Goal: Task Accomplishment & Management: Manage account settings

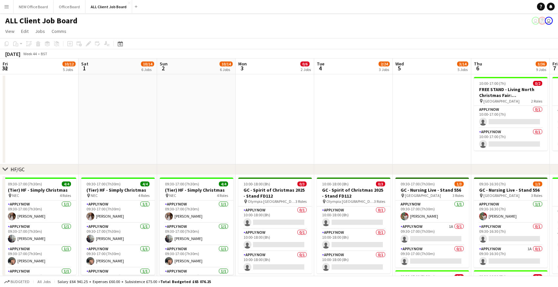
scroll to position [0, 208]
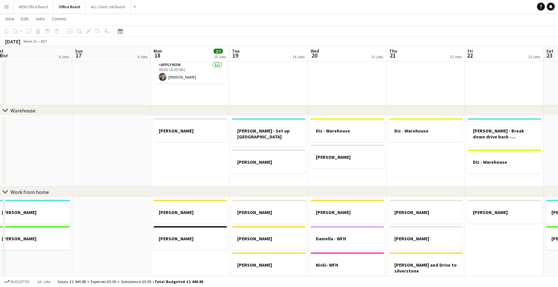
scroll to position [222, 0]
click at [107, 6] on button "ALL Client Job Board Close" at bounding box center [108, 6] width 45 height 13
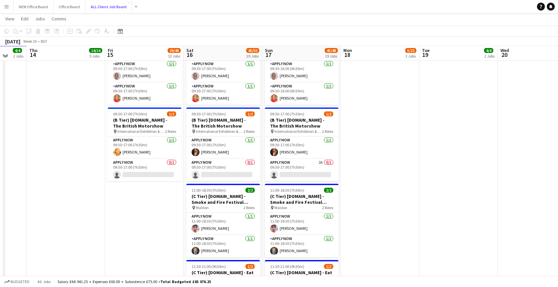
scroll to position [1686, 0]
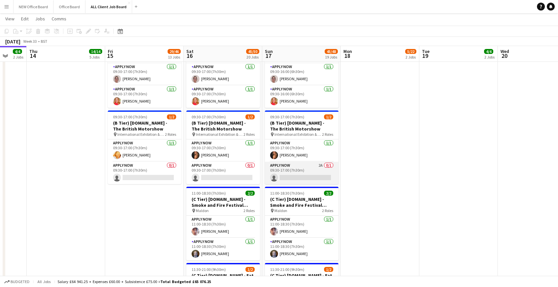
click at [284, 167] on app-card-role "APPLY NOW 2A 0/1 09:30-17:00 (7h30m) single-neutral-actions" at bounding box center [302, 173] width 74 height 22
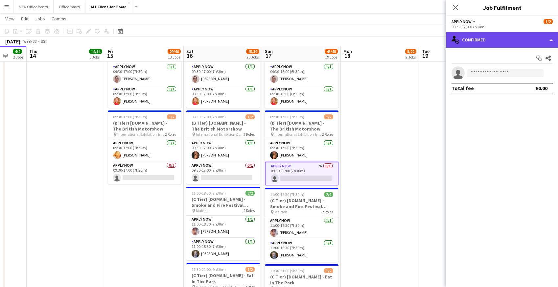
click at [506, 40] on div "single-neutral-actions-check-2 Confirmed" at bounding box center [502, 40] width 112 height 16
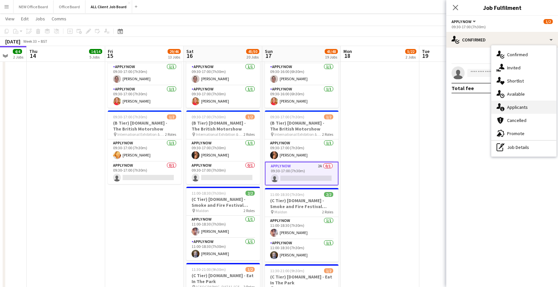
click at [519, 106] on div "single-neutral-actions-information Applicants" at bounding box center [523, 107] width 65 height 13
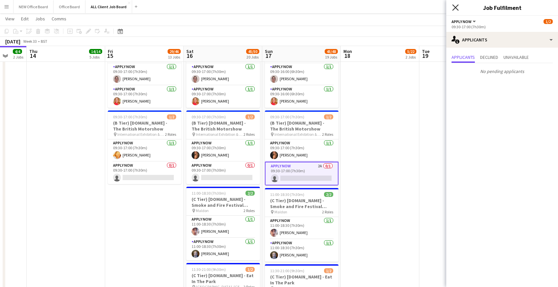
click at [454, 8] on icon at bounding box center [455, 7] width 6 height 6
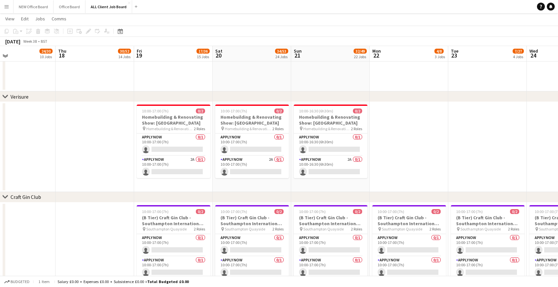
scroll to position [2985, 0]
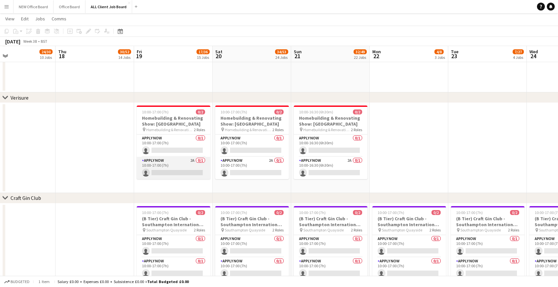
click at [170, 163] on app-card-role "APPLY NOW 2A 0/1 10:00-17:00 (7h) single-neutral-actions" at bounding box center [174, 168] width 74 height 22
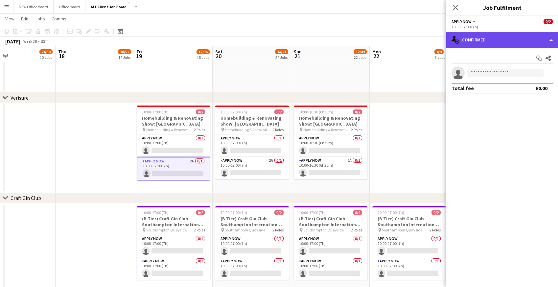
click at [477, 37] on div "single-neutral-actions-check-2 Confirmed" at bounding box center [502, 40] width 112 height 16
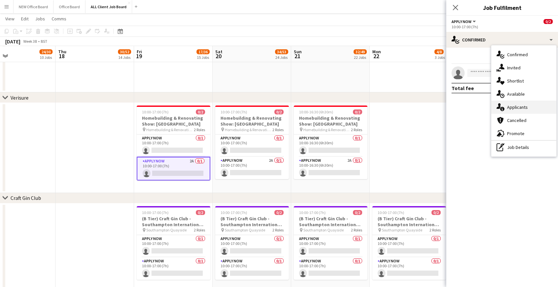
click at [505, 105] on div "single-neutral-actions-information Applicants" at bounding box center [523, 107] width 65 height 13
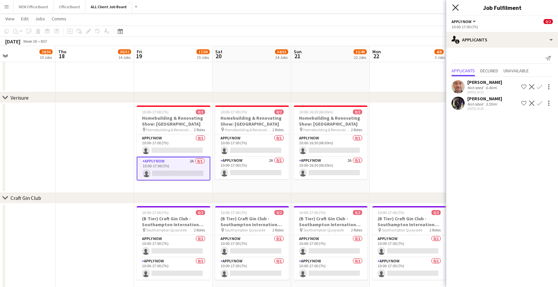
click at [455, 7] on icon "Close pop-in" at bounding box center [455, 7] width 6 height 6
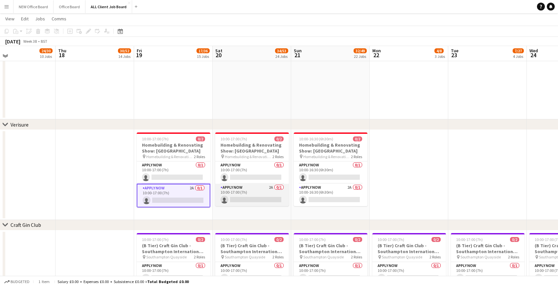
scroll to position [2957, 0]
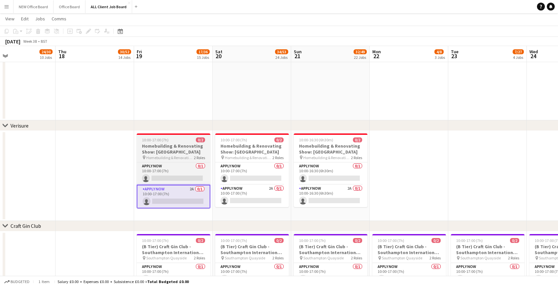
click at [144, 146] on h3 "Homebuilding & Renovating Show: London" at bounding box center [174, 149] width 74 height 12
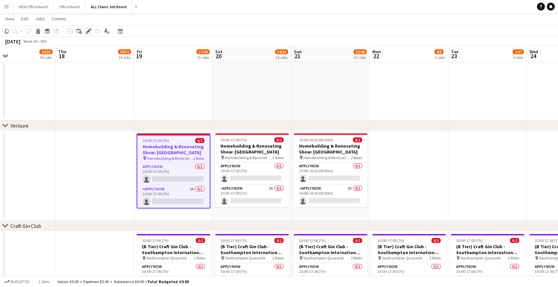
click at [89, 32] on icon "Edit" at bounding box center [88, 31] width 5 height 5
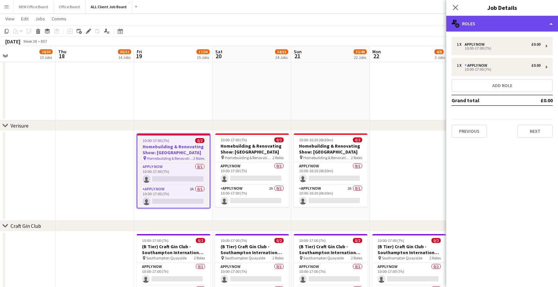
click at [479, 27] on div "multiple-users-add Roles" at bounding box center [502, 24] width 112 height 16
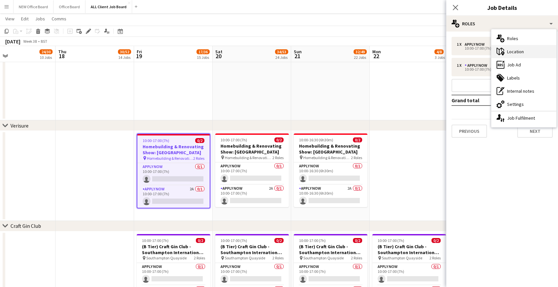
click at [504, 54] on icon "maps-pin-1" at bounding box center [500, 52] width 8 height 8
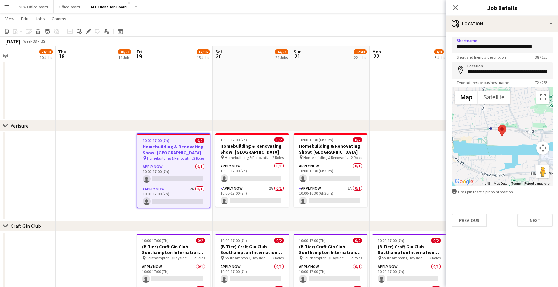
scroll to position [0, 3]
drag, startPoint x: 457, startPoint y: 47, endPoint x: 561, endPoint y: 54, distance: 104.7
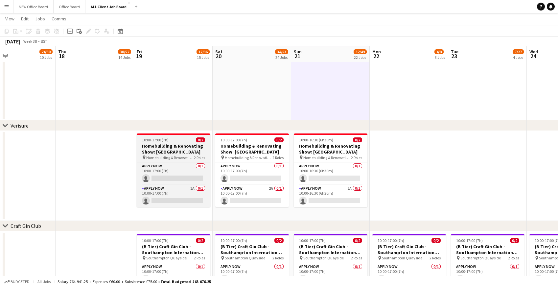
click at [150, 145] on h3 "Homebuilding & Renovating Show: London" at bounding box center [174, 149] width 74 height 12
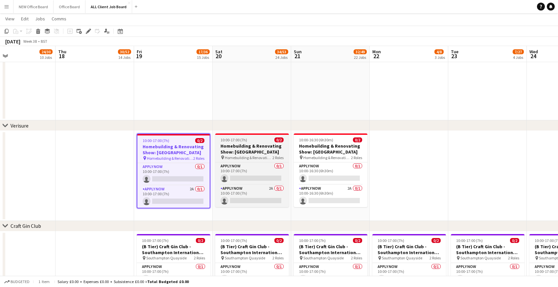
click at [233, 137] on span "10:00-17:00 (7h)" at bounding box center [233, 139] width 27 height 5
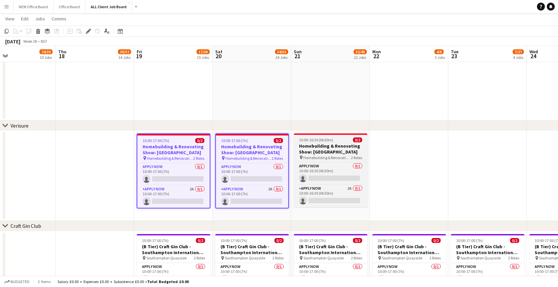
click at [310, 138] on span "10:00-16:30 (6h30m)" at bounding box center [316, 139] width 34 height 5
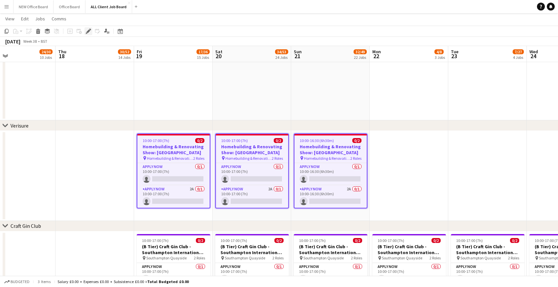
click at [90, 30] on icon at bounding box center [88, 32] width 4 height 4
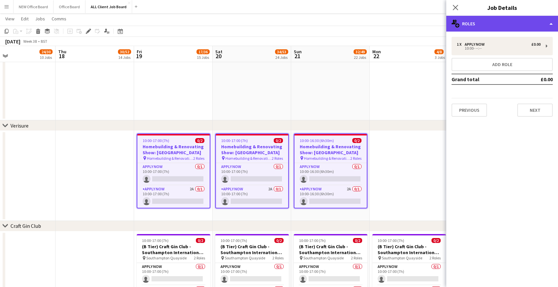
click at [490, 23] on div "multiple-users-add Roles" at bounding box center [502, 24] width 112 height 16
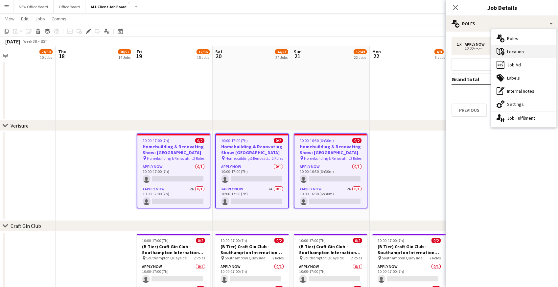
click at [504, 55] on icon "maps-pin-1" at bounding box center [500, 52] width 8 height 8
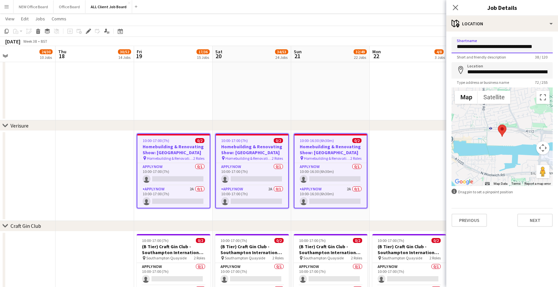
scroll to position [0, 3]
drag, startPoint x: 457, startPoint y: 46, endPoint x: 561, endPoint y: 48, distance: 104.5
type input "**********"
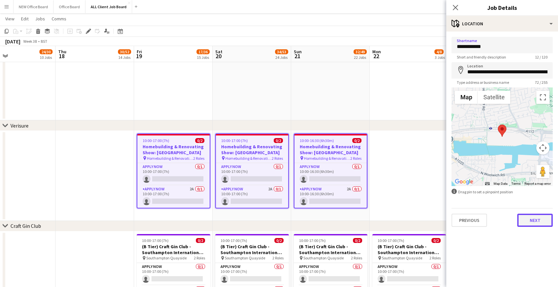
click at [536, 218] on button "Next" at bounding box center [534, 219] width 35 height 13
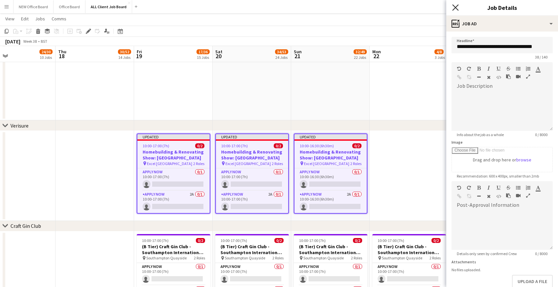
click at [454, 6] on icon "Close pop-in" at bounding box center [455, 7] width 6 height 6
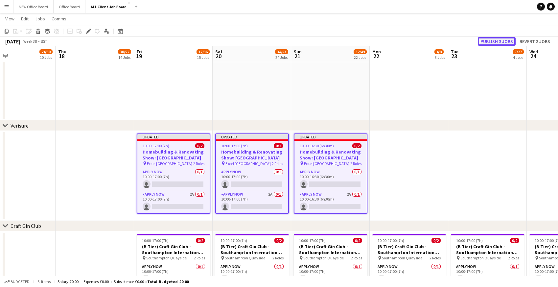
click at [493, 42] on button "Publish 3 jobs" at bounding box center [497, 41] width 38 height 9
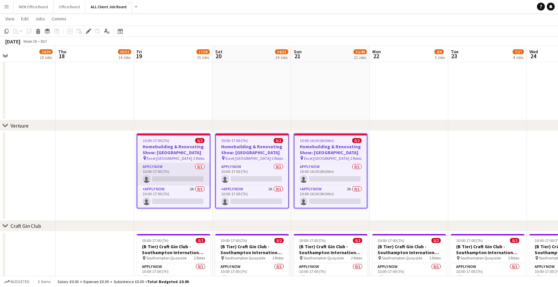
click at [166, 168] on app-card-role "APPLY NOW 0/1 10:00-17:00 (7h) single-neutral-actions" at bounding box center [173, 174] width 72 height 22
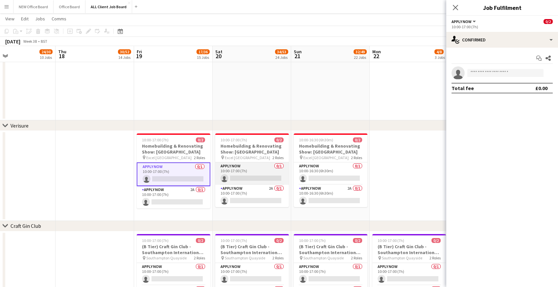
click at [230, 165] on app-card-role "APPLY NOW 0/1 10:00-17:00 (7h) single-neutral-actions" at bounding box center [252, 173] width 74 height 22
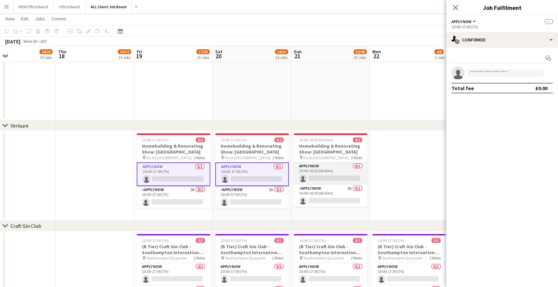
click at [306, 170] on app-card-role "APPLY NOW 0/1 10:00-16:30 (6h30m) single-neutral-actions" at bounding box center [331, 173] width 74 height 22
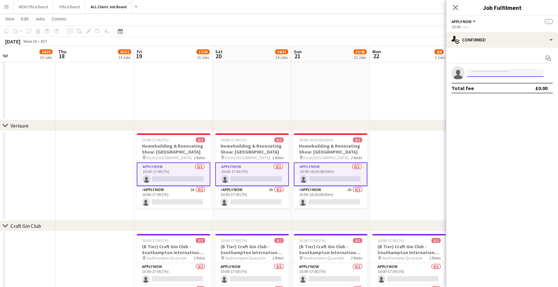
click at [478, 75] on input at bounding box center [505, 73] width 76 height 8
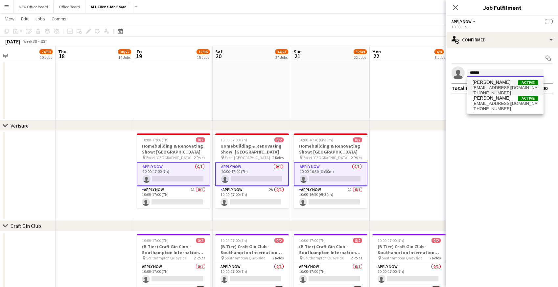
type input "******"
click at [492, 88] on span "nickyhodgson2003@yahoo.co.uk" at bounding box center [505, 87] width 66 height 5
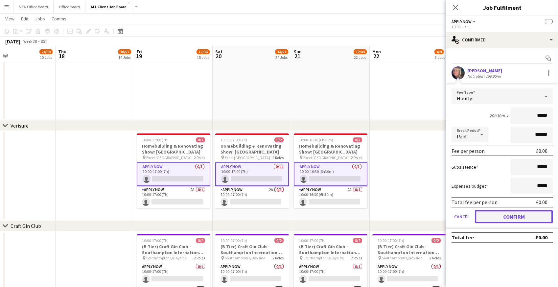
click at [489, 221] on button "Confirm" at bounding box center [514, 216] width 78 height 13
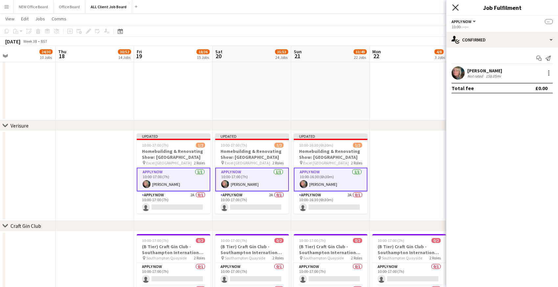
click at [458, 8] on icon "Close pop-in" at bounding box center [455, 7] width 6 height 6
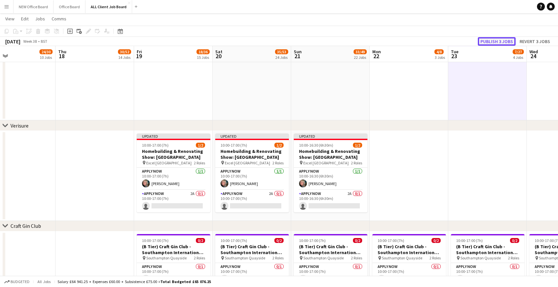
click at [498, 40] on button "Publish 3 jobs" at bounding box center [497, 41] width 38 height 9
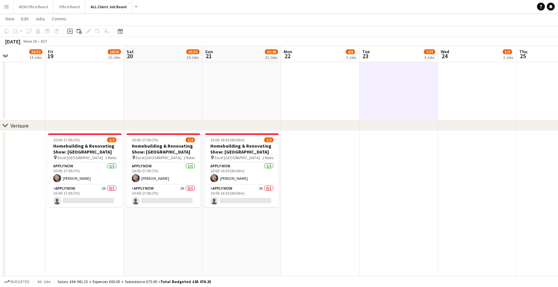
scroll to position [0, 190]
click at [69, 7] on button "Office Board Close" at bounding box center [70, 6] width 32 height 13
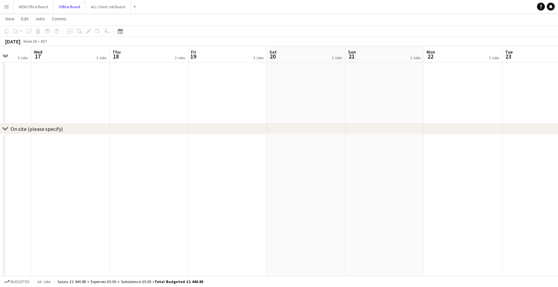
scroll to position [469, 0]
click at [212, 143] on app-date-cell at bounding box center [227, 208] width 79 height 155
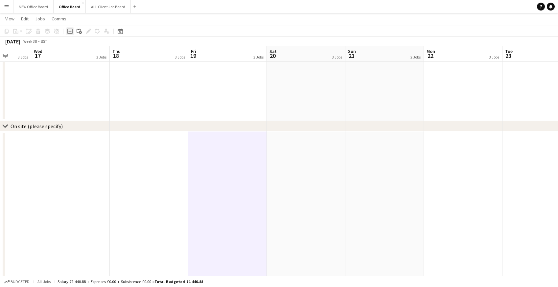
click at [69, 32] on icon "Add job" at bounding box center [69, 31] width 5 height 5
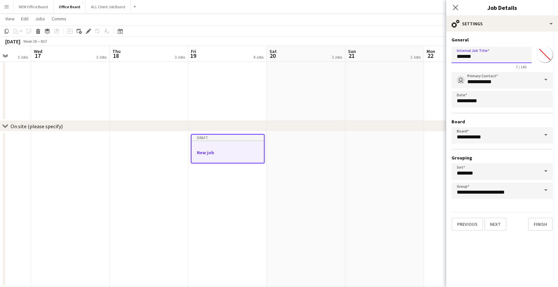
drag, startPoint x: 477, startPoint y: 59, endPoint x: 449, endPoint y: 58, distance: 27.3
click at [449, 58] on form "**********" at bounding box center [502, 134] width 112 height 194
type input "**********"
click at [500, 225] on button "Next" at bounding box center [495, 223] width 22 height 13
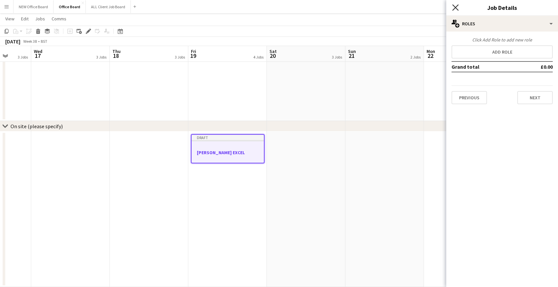
click at [454, 9] on icon at bounding box center [455, 7] width 6 height 6
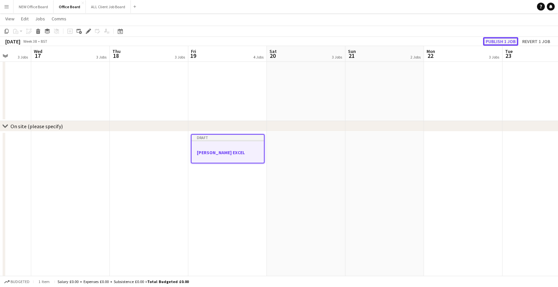
click at [494, 39] on button "Publish 1 job" at bounding box center [500, 41] width 35 height 9
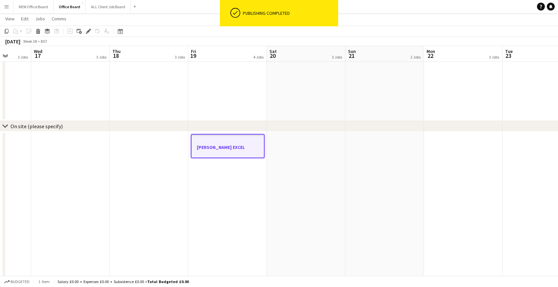
click at [222, 143] on div at bounding box center [227, 141] width 72 height 5
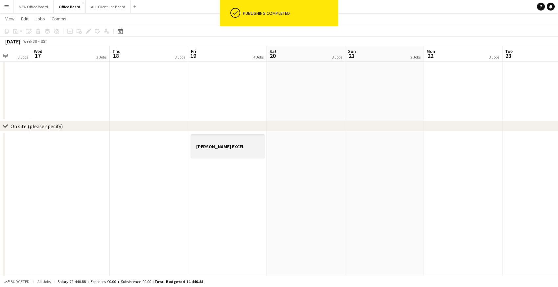
click at [215, 147] on h3 "Nicky - Verisure EXCEL" at bounding box center [228, 147] width 74 height 6
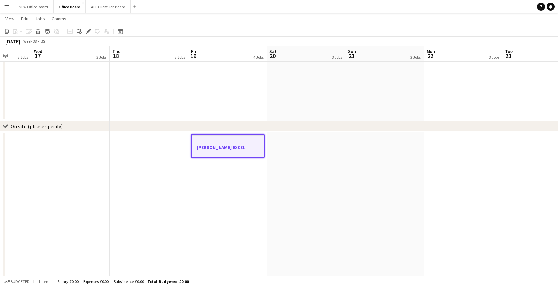
click at [284, 148] on app-date-cell at bounding box center [306, 208] width 79 height 155
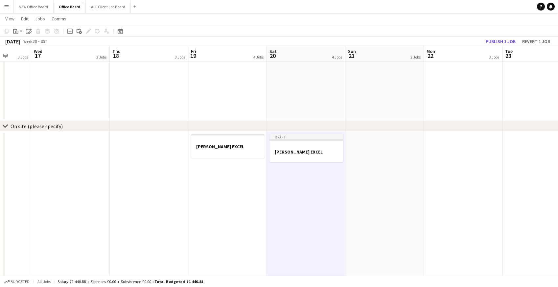
click at [370, 144] on app-date-cell at bounding box center [384, 208] width 79 height 155
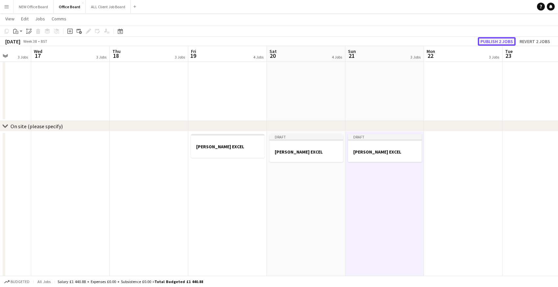
click at [494, 41] on button "Publish 2 jobs" at bounding box center [497, 41] width 38 height 9
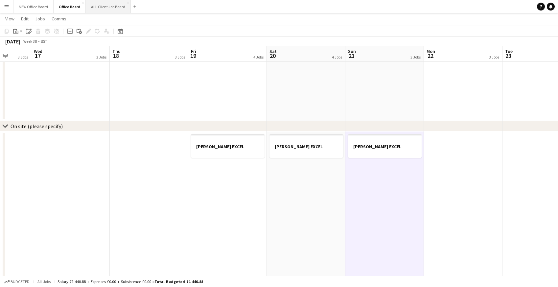
click at [108, 11] on button "ALL Client Job Board Close" at bounding box center [108, 6] width 45 height 13
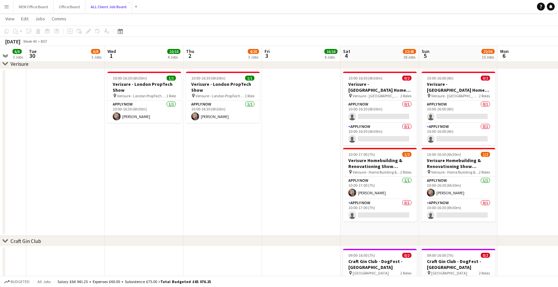
scroll to position [0, 288]
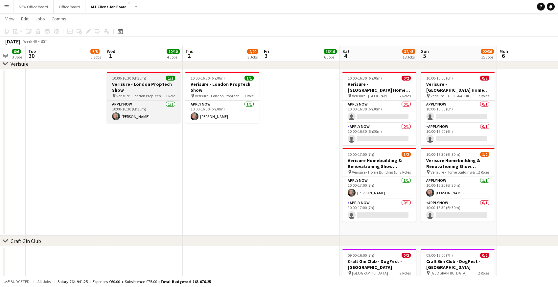
click at [141, 79] on span "10:00-16:30 (6h30m)" at bounding box center [129, 78] width 34 height 5
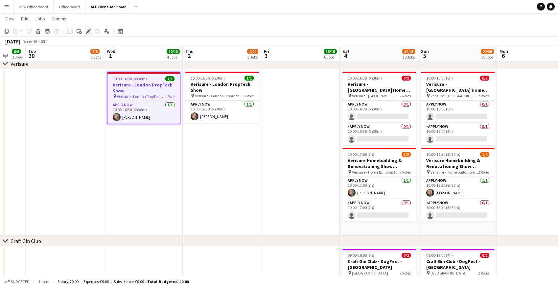
click at [87, 32] on icon at bounding box center [88, 32] width 4 height 4
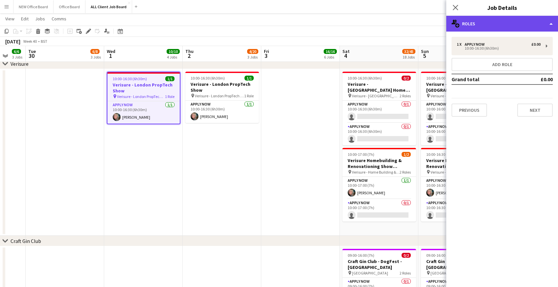
click at [494, 28] on div "multiple-users-add Roles" at bounding box center [502, 24] width 112 height 16
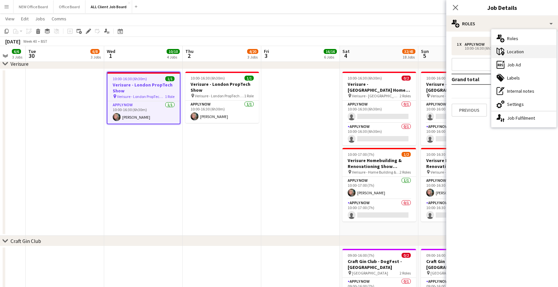
click at [507, 54] on div "maps-pin-1 Location" at bounding box center [523, 51] width 65 height 13
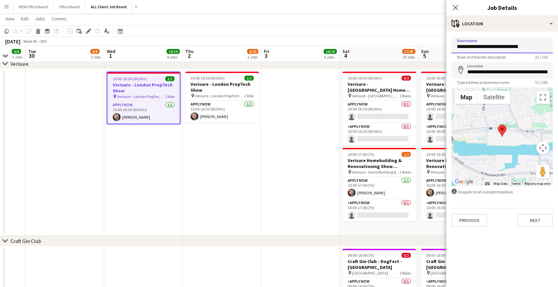
drag, startPoint x: 531, startPoint y: 48, endPoint x: 462, endPoint y: 41, distance: 69.6
click at [462, 41] on input "**********" at bounding box center [501, 45] width 101 height 16
type input "*****"
click at [454, 10] on icon "Close pop-in" at bounding box center [455, 7] width 6 height 6
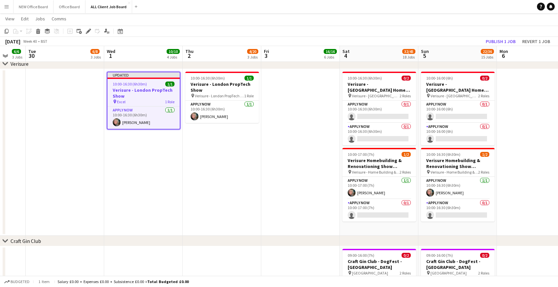
click at [127, 86] on span "10:00-16:30 (6h30m)" at bounding box center [130, 83] width 34 height 5
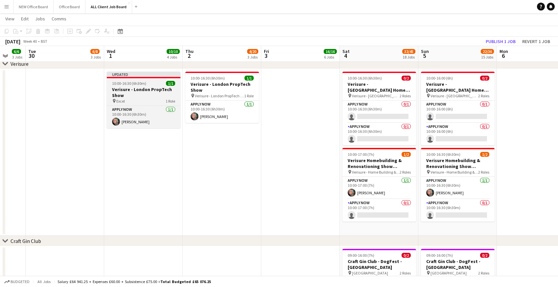
click at [115, 91] on h3 "Verisure - London PropTech Show" at bounding box center [144, 92] width 74 height 12
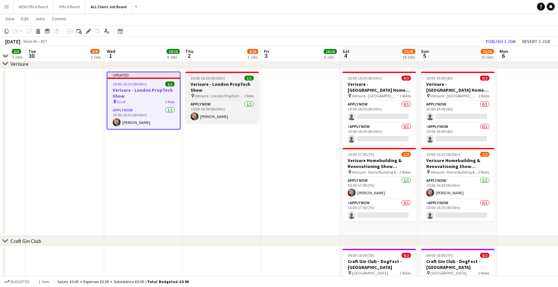
click at [206, 80] on span "10:00-16:30 (6h30m)" at bounding box center [208, 78] width 34 height 5
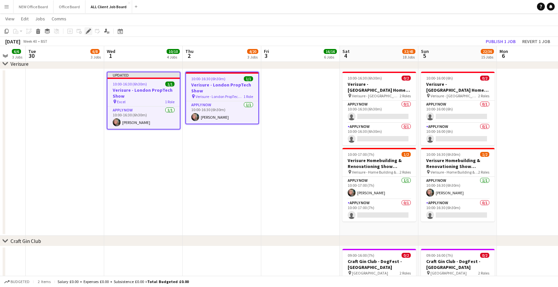
click at [89, 32] on icon "Edit" at bounding box center [88, 31] width 5 height 5
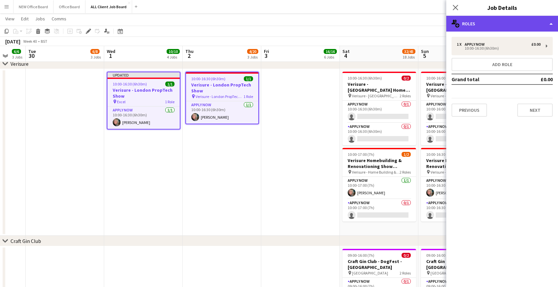
click at [487, 24] on div "multiple-users-add Roles" at bounding box center [502, 24] width 112 height 16
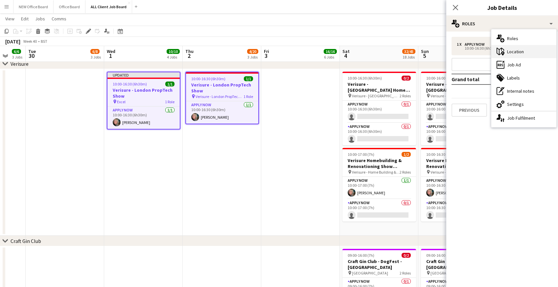
click at [502, 55] on icon at bounding box center [502, 53] width 3 height 4
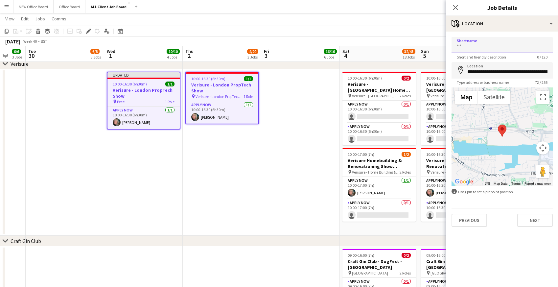
click at [484, 47] on input "Shortname" at bounding box center [501, 45] width 101 height 16
type input "**********"
click at [456, 7] on icon at bounding box center [455, 7] width 6 height 6
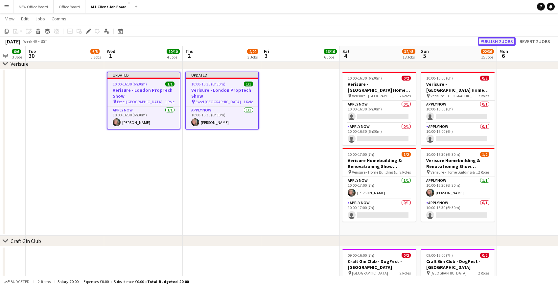
click at [494, 42] on button "Publish 2 jobs" at bounding box center [497, 41] width 38 height 9
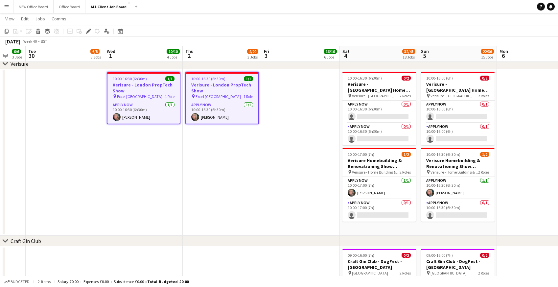
click at [133, 86] on h3 "Verisure - London PropTech Show" at bounding box center [143, 88] width 72 height 12
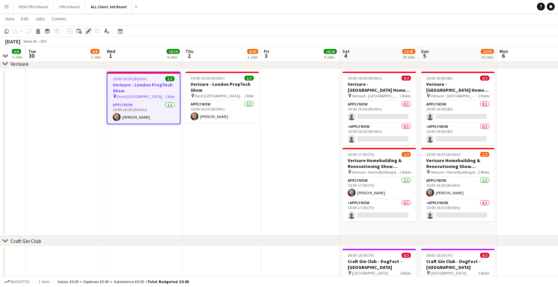
click at [89, 32] on icon "Edit" at bounding box center [88, 31] width 5 height 5
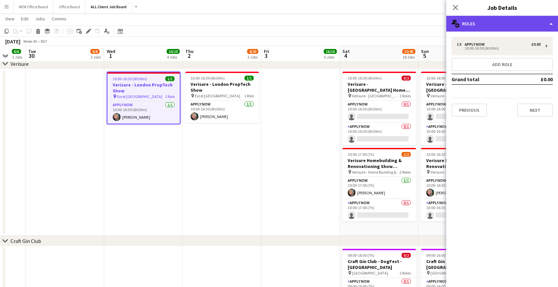
click at [497, 26] on div "multiple-users-add Roles" at bounding box center [502, 24] width 112 height 16
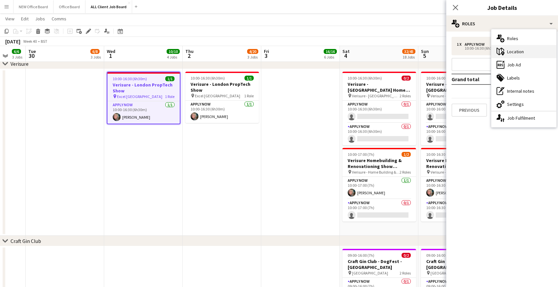
click at [505, 55] on div "maps-pin-1 Location" at bounding box center [523, 51] width 65 height 13
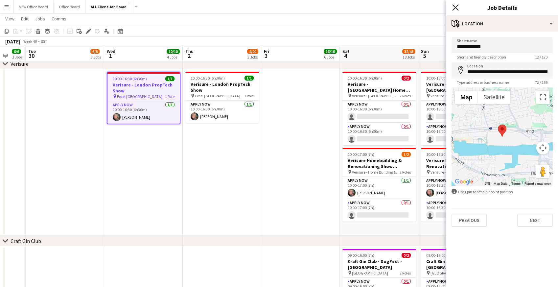
click at [454, 9] on icon "Close pop-in" at bounding box center [455, 7] width 6 height 6
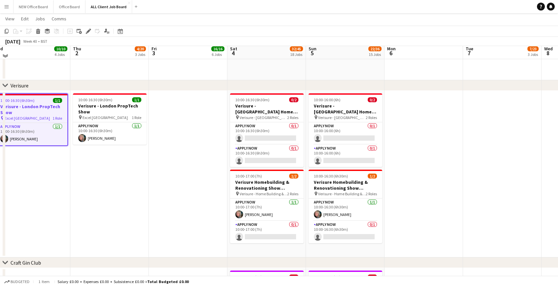
scroll to position [3005, 0]
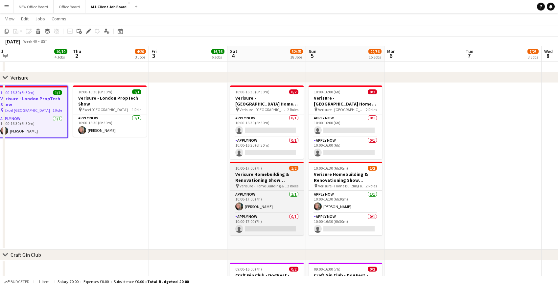
click at [263, 174] on h3 "Verisure Homebuilding & Renovationing Show Edinburgh" at bounding box center [267, 177] width 74 height 12
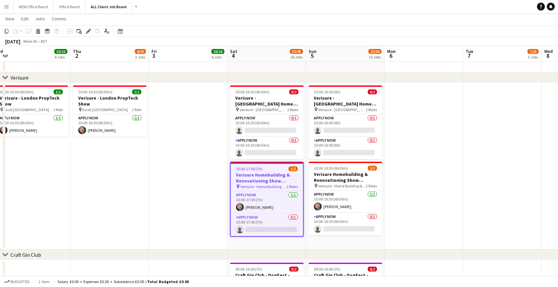
click at [248, 171] on app-job-card "10:00-17:00 (7h) 1/2 Verisure Homebuilding & Renovationing Show Edinburgh pin V…" at bounding box center [267, 199] width 74 height 75
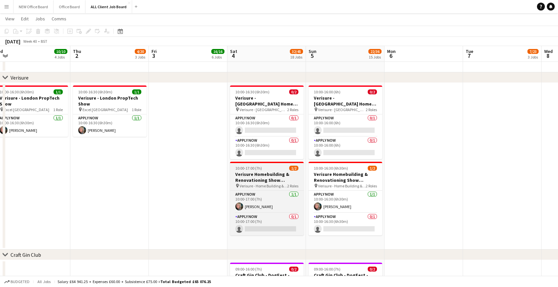
click at [248, 171] on h3 "Verisure Homebuilding & Renovationing Show Edinburgh" at bounding box center [267, 177] width 74 height 12
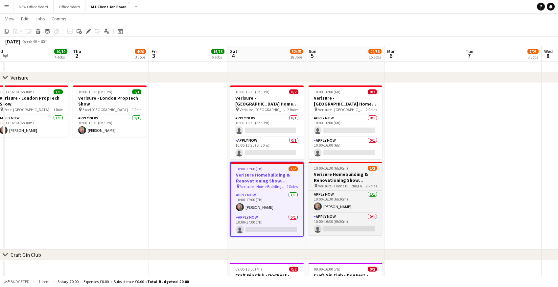
click at [335, 171] on h3 "Verisure Homebuilding & Renovationing Show Edinburgh" at bounding box center [345, 177] width 74 height 12
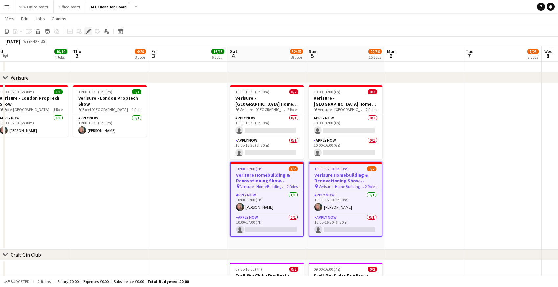
click at [90, 30] on icon at bounding box center [90, 30] width 2 height 2
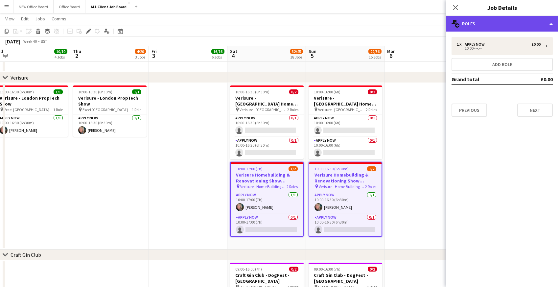
click at [477, 26] on div "multiple-users-add Roles" at bounding box center [502, 24] width 112 height 16
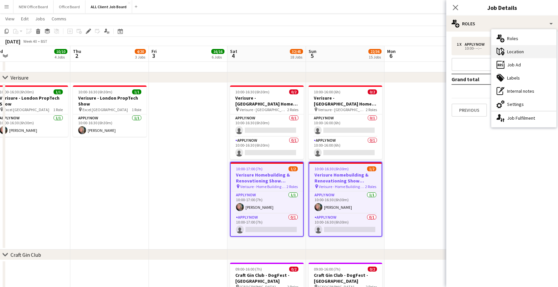
click at [504, 50] on icon "maps-pin-1" at bounding box center [500, 52] width 8 height 8
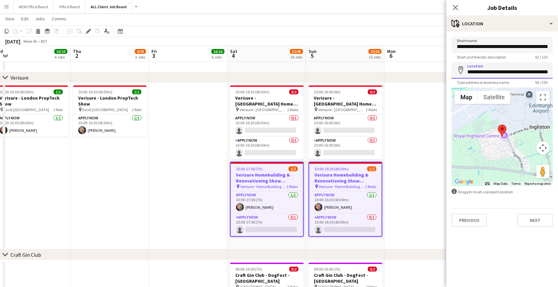
click at [506, 73] on input "**********" at bounding box center [501, 70] width 101 height 16
drag, startPoint x: 456, startPoint y: 45, endPoint x: 561, endPoint y: 46, distance: 105.4
click at [499, 45] on input "**********" at bounding box center [501, 45] width 101 height 16
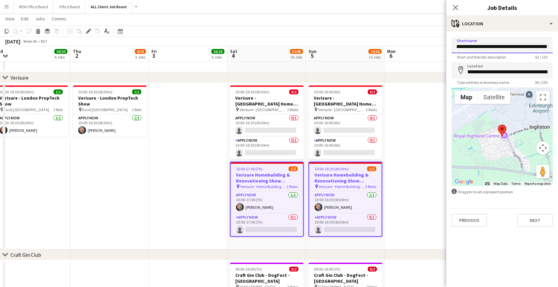
scroll to position [0, 0]
drag, startPoint x: 525, startPoint y: 47, endPoint x: 443, endPoint y: 45, distance: 81.8
type input "*********"
click at [545, 222] on button "Next" at bounding box center [534, 219] width 35 height 13
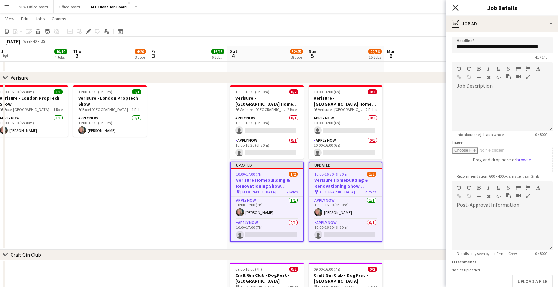
click at [457, 8] on icon "Close pop-in" at bounding box center [455, 7] width 6 height 6
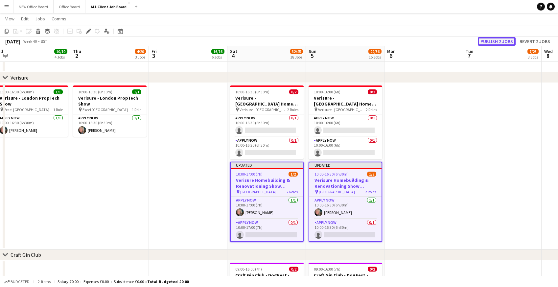
click at [497, 43] on button "Publish 2 jobs" at bounding box center [497, 41] width 38 height 9
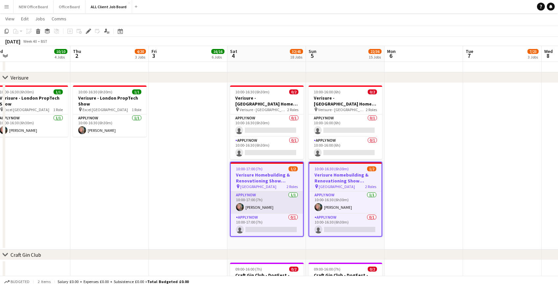
click at [248, 199] on app-card-role "APPLY NOW 1/1 10:00-17:00 (7h) Nicola Lewis" at bounding box center [267, 202] width 72 height 22
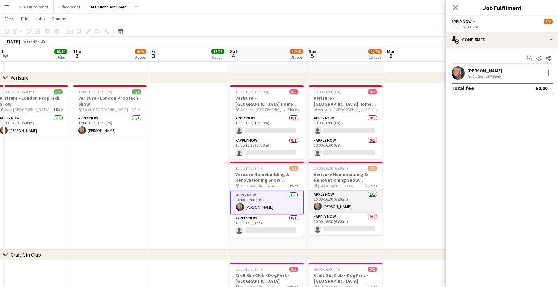
click at [342, 195] on app-card-role "APPLY NOW 1/1 10:00-16:30 (6h30m) Nicola Lewis" at bounding box center [345, 202] width 74 height 22
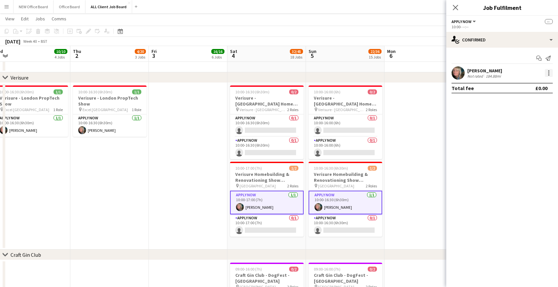
click at [550, 75] on div at bounding box center [549, 73] width 8 height 8
click at [530, 132] on span "Remove" at bounding box center [526, 132] width 41 height 6
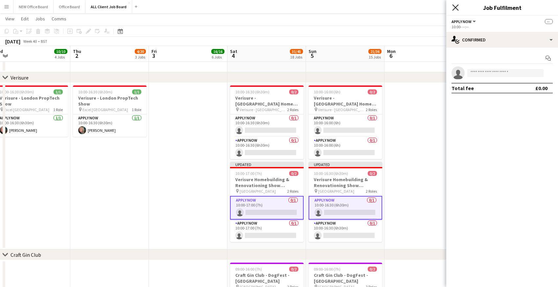
click at [455, 8] on icon at bounding box center [455, 7] width 6 height 6
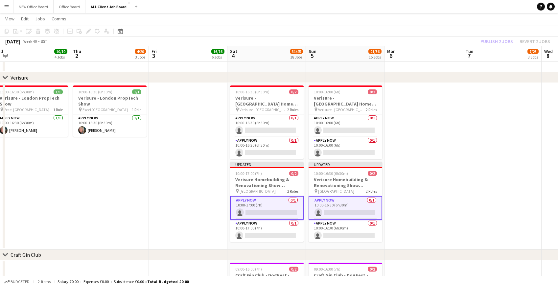
click at [495, 47] on app-board-header-date "Tue 7 7/23 3 Jobs" at bounding box center [502, 54] width 79 height 16
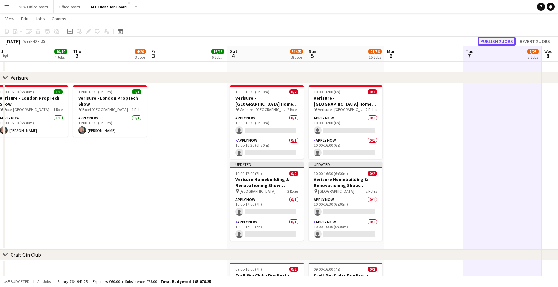
click at [495, 41] on button "Publish 2 jobs" at bounding box center [497, 41] width 38 height 9
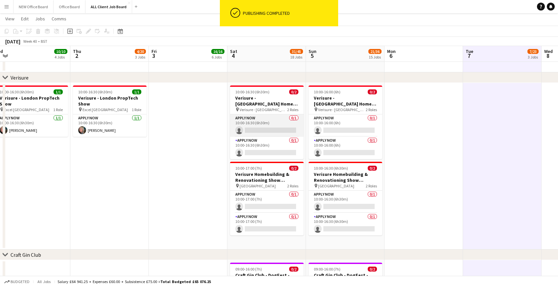
click at [247, 130] on app-card-role "APPLY NOW 0/1 10:00-16:30 (6h30m) single-neutral-actions" at bounding box center [267, 125] width 74 height 22
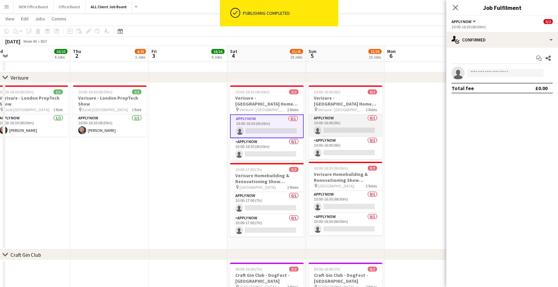
click at [327, 125] on app-card-role "APPLY NOW 0/1 10:00-16:00 (6h) single-neutral-actions" at bounding box center [345, 125] width 74 height 22
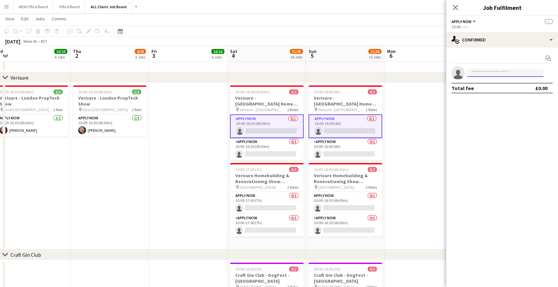
click at [478, 74] on input at bounding box center [505, 73] width 76 height 8
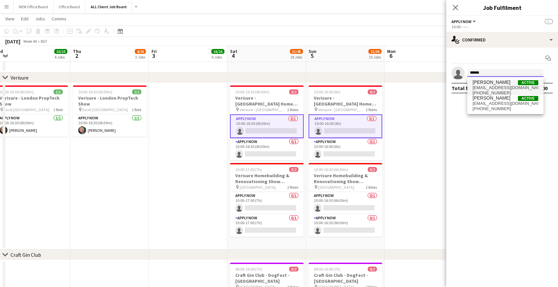
type input "******"
click at [496, 83] on span "[PERSON_NAME]" at bounding box center [491, 82] width 38 height 6
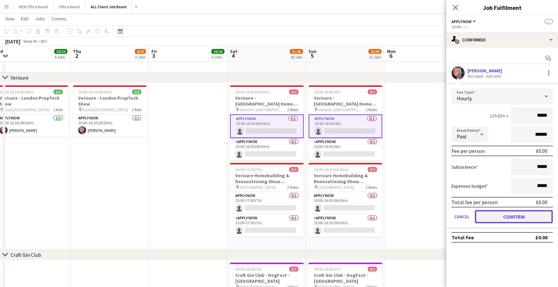
click at [492, 217] on button "Confirm" at bounding box center [514, 216] width 78 height 13
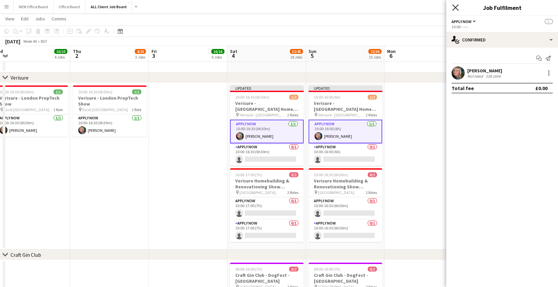
click at [456, 9] on icon at bounding box center [455, 7] width 6 height 6
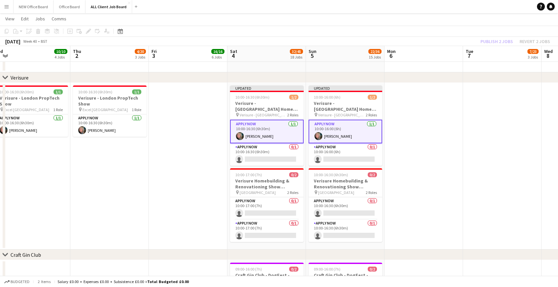
click at [441, 104] on app-date-cell at bounding box center [423, 166] width 79 height 167
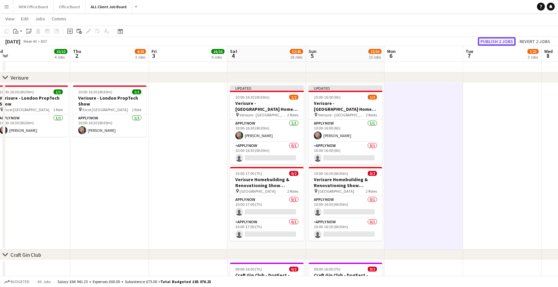
click at [497, 42] on button "Publish 2 jobs" at bounding box center [497, 41] width 38 height 9
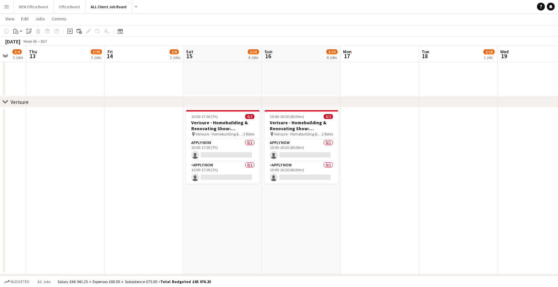
scroll to position [0, 290]
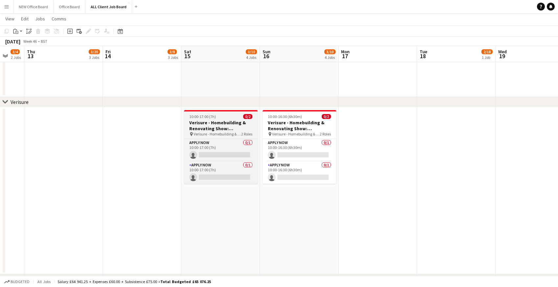
click at [197, 116] on span "10:00-17:00 (7h)" at bounding box center [202, 116] width 27 height 5
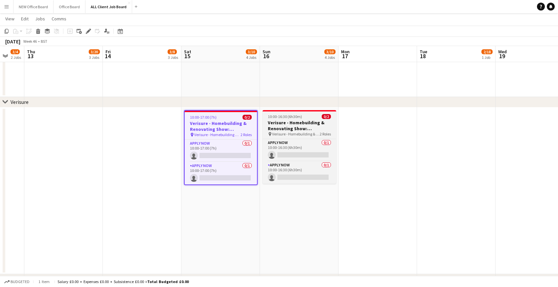
click at [282, 120] on h3 "Verisure - Homebuilding & Renovating Show: Bath & West" at bounding box center [299, 126] width 74 height 12
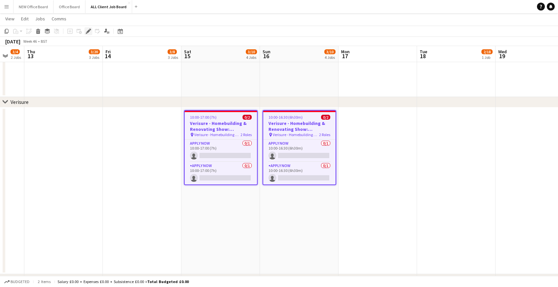
click at [89, 31] on icon at bounding box center [88, 32] width 4 height 4
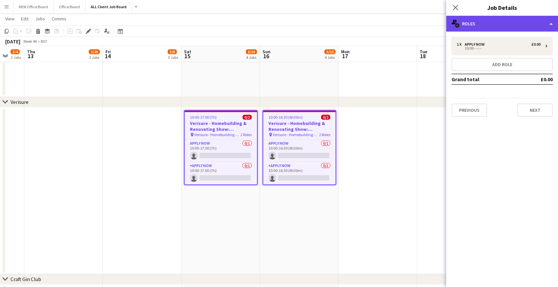
click at [470, 27] on div "multiple-users-add Roles" at bounding box center [502, 24] width 112 height 16
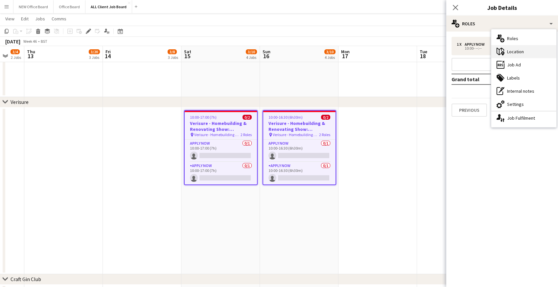
click at [503, 50] on icon "maps-pin-1" at bounding box center [500, 52] width 8 height 8
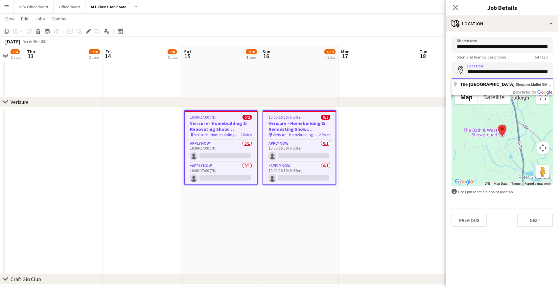
drag, startPoint x: 467, startPoint y: 72, endPoint x: 487, endPoint y: 72, distance: 19.7
click at [487, 72] on input "**********" at bounding box center [501, 70] width 101 height 16
click at [501, 72] on input "**********" at bounding box center [501, 70] width 101 height 16
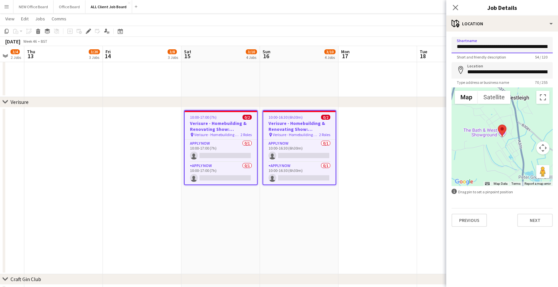
scroll to position [0, 34]
drag, startPoint x: 457, startPoint y: 46, endPoint x: 520, endPoint y: 45, distance: 63.4
click at [520, 45] on input "**********" at bounding box center [501, 45] width 101 height 16
type input "**********"
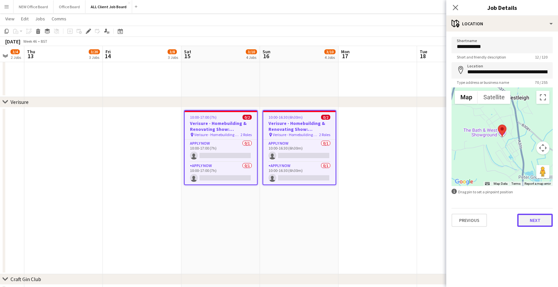
click at [529, 222] on button "Next" at bounding box center [534, 219] width 35 height 13
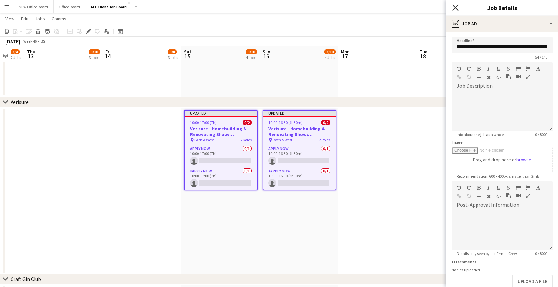
click at [457, 8] on icon "Close pop-in" at bounding box center [455, 7] width 6 height 6
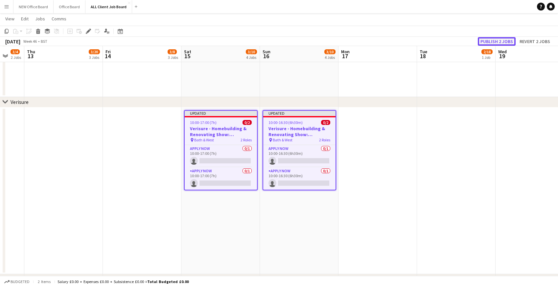
click at [491, 42] on button "Publish 2 jobs" at bounding box center [497, 41] width 38 height 9
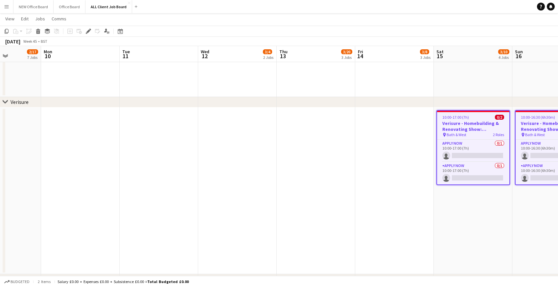
scroll to position [0, 194]
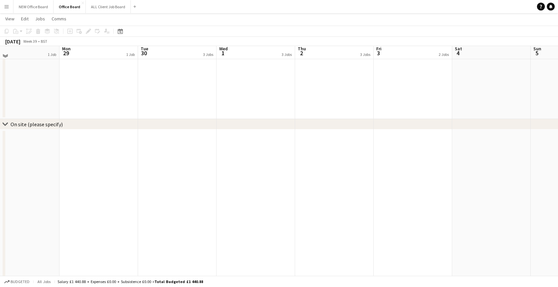
scroll to position [488, 0]
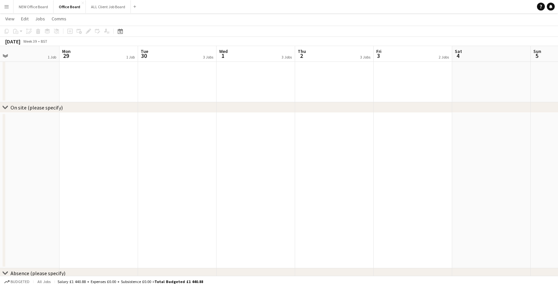
click at [253, 126] on app-date-cell at bounding box center [255, 190] width 79 height 155
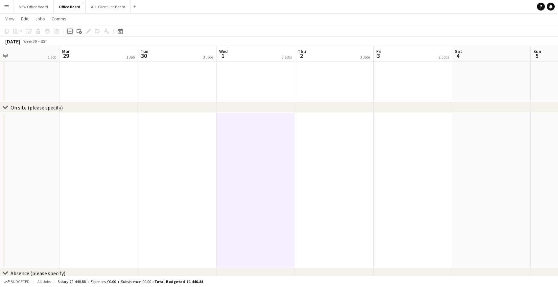
click at [70, 31] on icon at bounding box center [69, 31] width 3 height 3
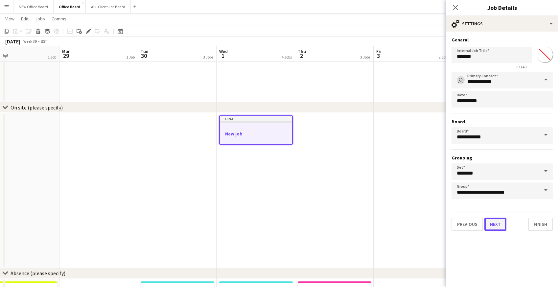
click at [498, 226] on button "Next" at bounding box center [495, 223] width 22 height 13
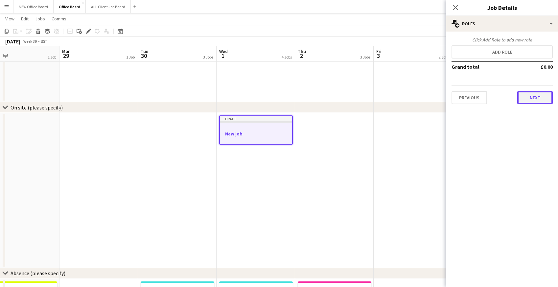
click at [536, 101] on button "Next" at bounding box center [534, 97] width 35 height 13
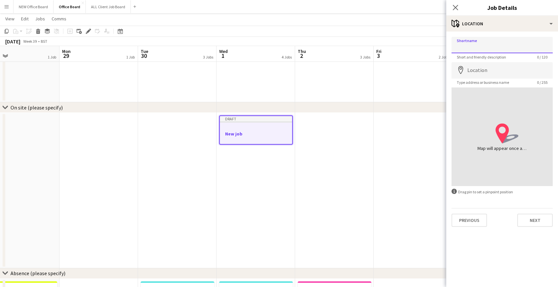
click at [478, 48] on input "Shortname" at bounding box center [501, 45] width 101 height 16
type input "**********"
click at [469, 67] on input "Location" at bounding box center [501, 70] width 101 height 16
type input "**********"
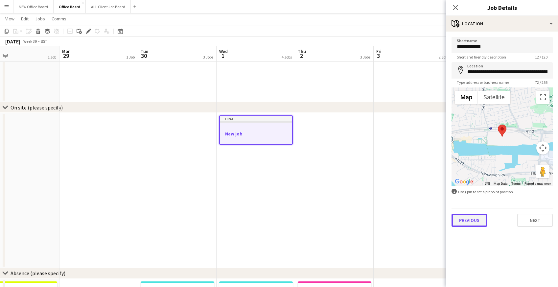
click at [463, 219] on button "Previous" at bounding box center [468, 219] width 35 height 13
type input "*******"
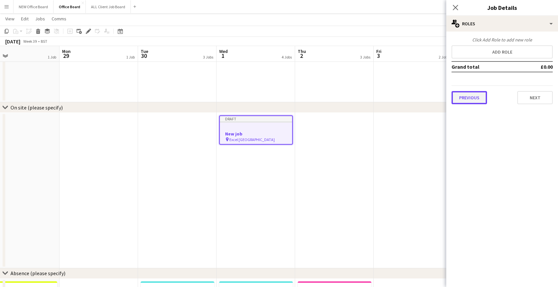
click at [469, 93] on button "Previous" at bounding box center [468, 97] width 35 height 13
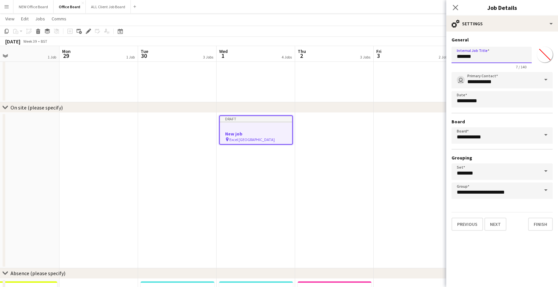
drag, startPoint x: 480, startPoint y: 59, endPoint x: 453, endPoint y: 58, distance: 26.9
click at [453, 58] on input "*******" at bounding box center [491, 55] width 80 height 16
type input "**********"
click at [491, 222] on button "Next" at bounding box center [495, 223] width 22 height 13
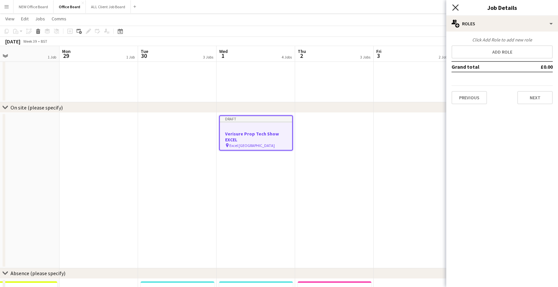
click at [457, 4] on icon "Close pop-in" at bounding box center [455, 7] width 6 height 6
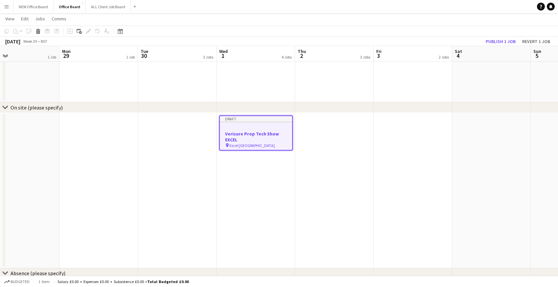
click at [264, 127] on div at bounding box center [256, 127] width 72 height 5
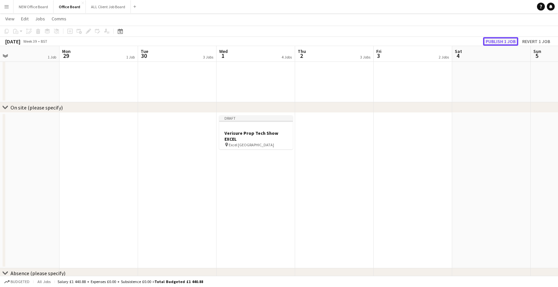
click at [493, 40] on button "Publish 1 job" at bounding box center [500, 41] width 35 height 9
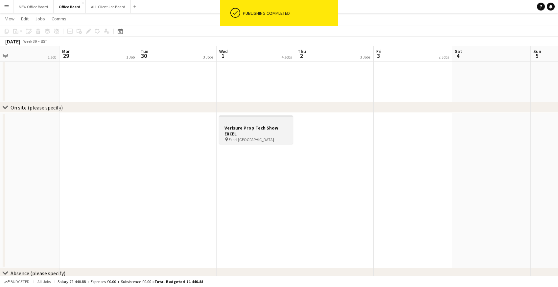
click at [234, 125] on h3 "Verisure Prop Tech Show EXCEL" at bounding box center [256, 131] width 74 height 12
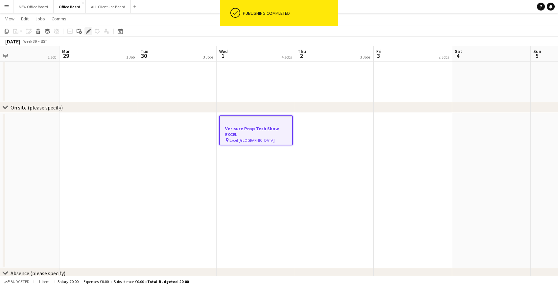
click at [89, 33] on icon "Edit" at bounding box center [88, 31] width 5 height 5
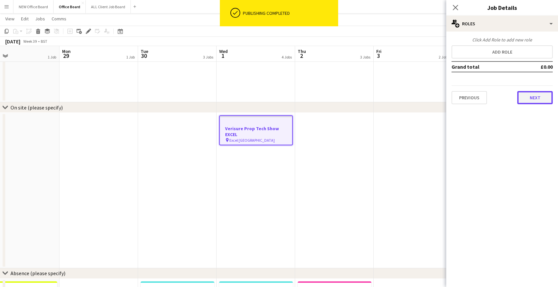
click at [536, 99] on button "Next" at bounding box center [534, 97] width 35 height 13
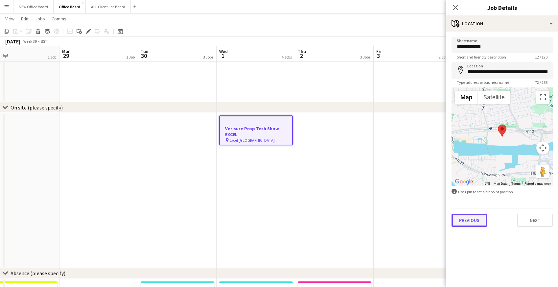
click at [474, 220] on button "Previous" at bounding box center [468, 219] width 35 height 13
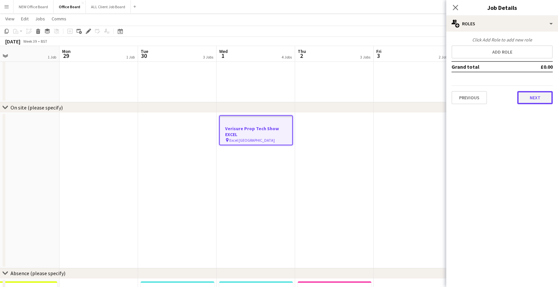
click at [520, 99] on button "Next" at bounding box center [534, 97] width 35 height 13
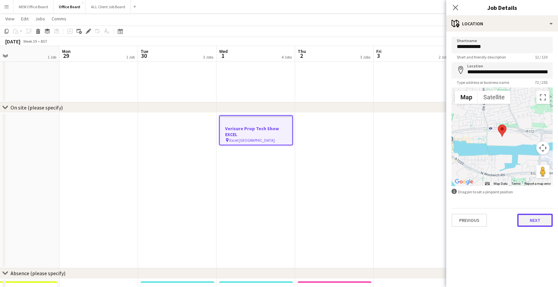
click at [532, 215] on button "Next" at bounding box center [534, 219] width 35 height 13
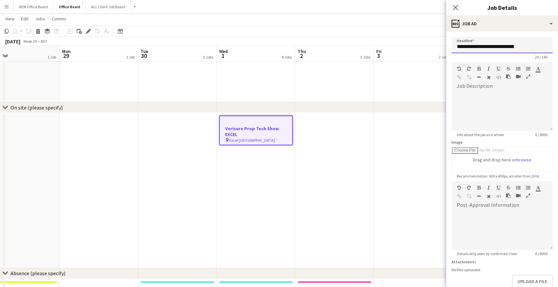
click at [456, 47] on input "**********" at bounding box center [501, 45] width 101 height 16
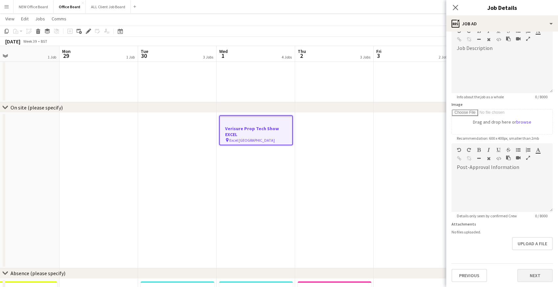
type input "**********"
click at [544, 275] on button "Next" at bounding box center [534, 275] width 35 height 13
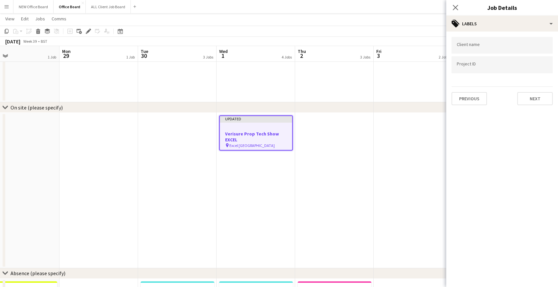
scroll to position [0, 0]
click at [528, 98] on button "Next" at bounding box center [534, 98] width 35 height 13
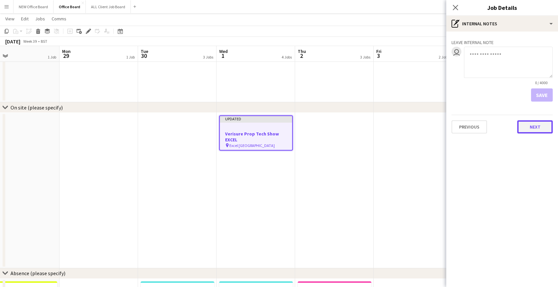
click at [526, 132] on button "Next" at bounding box center [534, 126] width 35 height 13
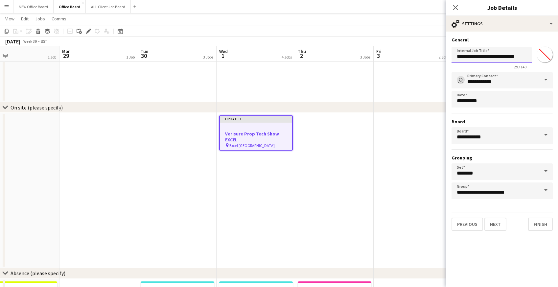
click at [458, 58] on input "**********" at bounding box center [491, 55] width 80 height 16
click at [456, 57] on input "**********" at bounding box center [491, 55] width 80 height 16
type input "**********"
click at [496, 221] on button "Next" at bounding box center [495, 223] width 22 height 13
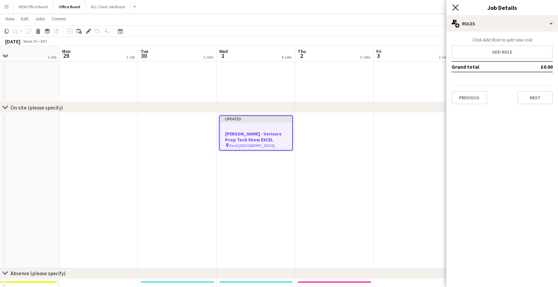
click at [456, 6] on icon "Close pop-in" at bounding box center [455, 7] width 6 height 6
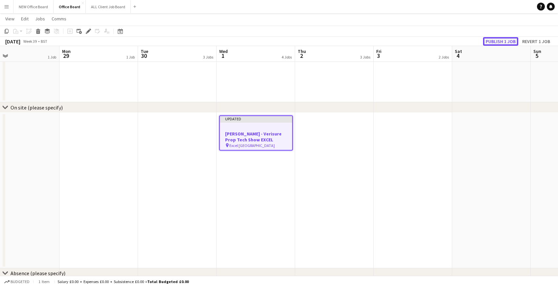
click at [496, 43] on button "Publish 1 job" at bounding box center [500, 41] width 35 height 9
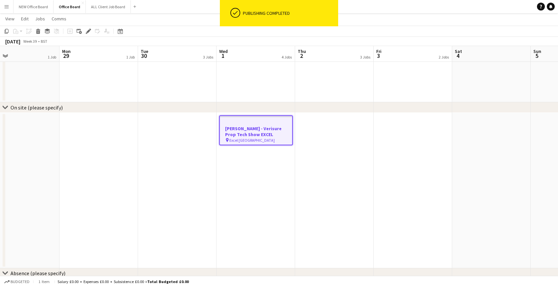
click at [243, 121] on div at bounding box center [256, 122] width 72 height 5
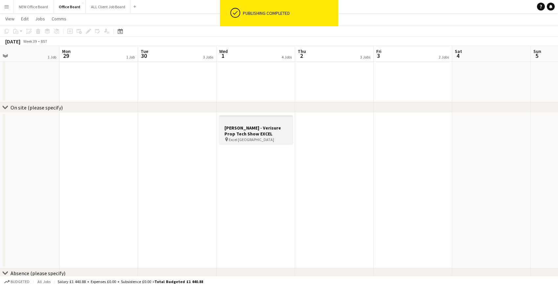
click at [243, 120] on div at bounding box center [256, 121] width 74 height 5
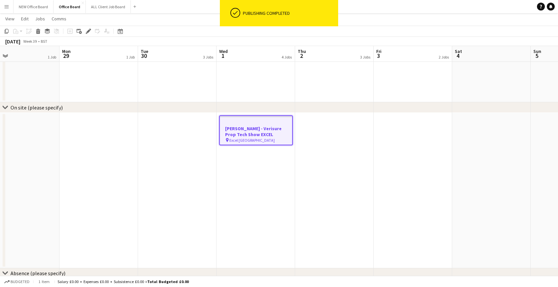
click at [316, 127] on app-date-cell at bounding box center [334, 190] width 79 height 155
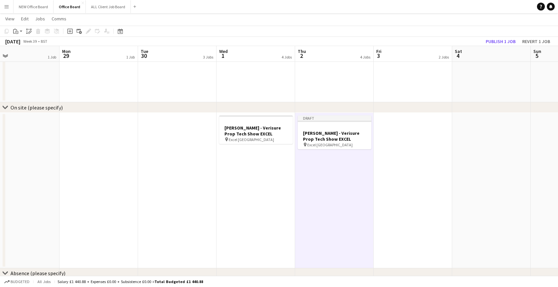
click at [319, 183] on app-date-cell "Draft Nicky - Verisure Prop Tech Show EXCEL pin Excel London" at bounding box center [334, 190] width 79 height 155
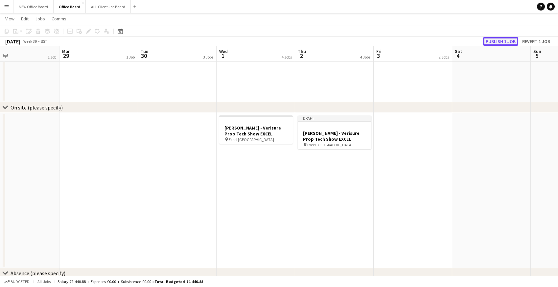
click at [497, 42] on button "Publish 1 job" at bounding box center [500, 41] width 35 height 9
